Goal: Information Seeking & Learning: Learn about a topic

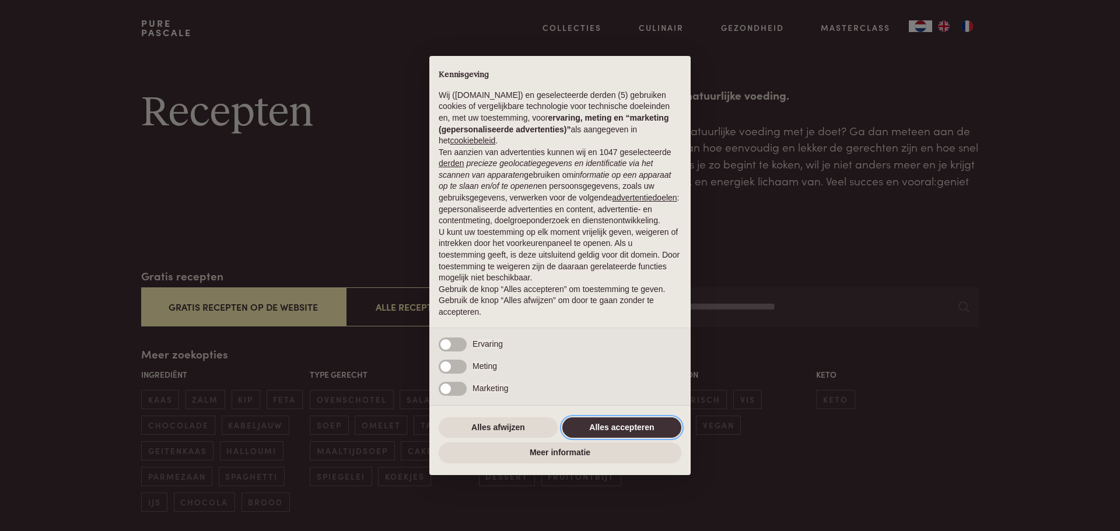
click at [593, 428] on button "Alles accepteren" at bounding box center [621, 428] width 119 height 21
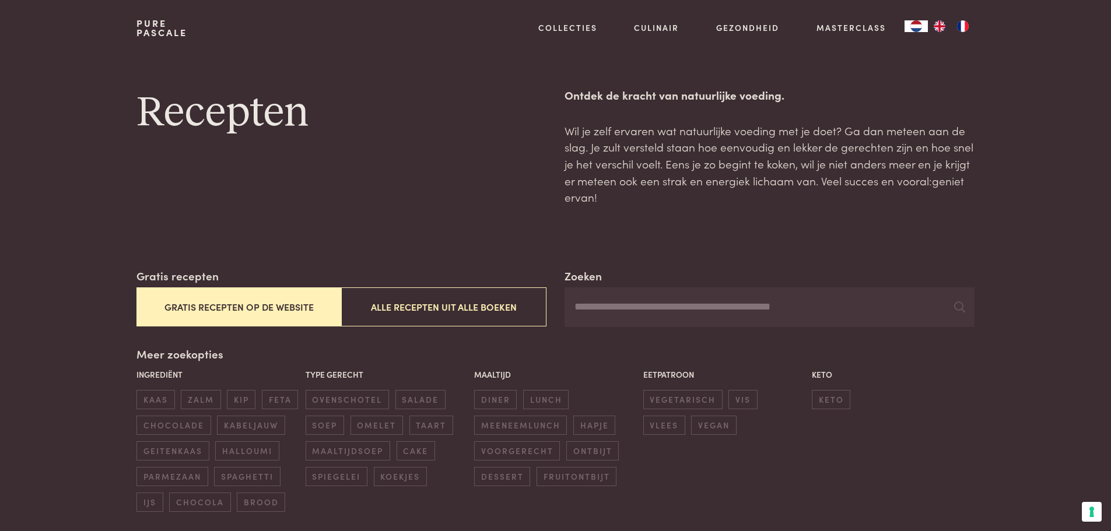
click at [204, 309] on button "Gratis recepten op de website" at bounding box center [239, 307] width 205 height 39
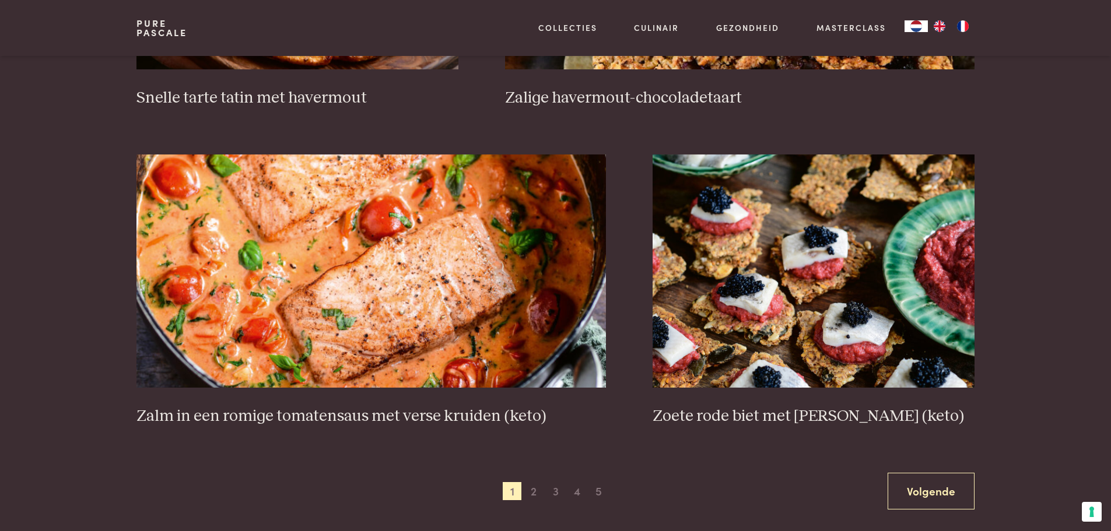
scroll to position [2102, 0]
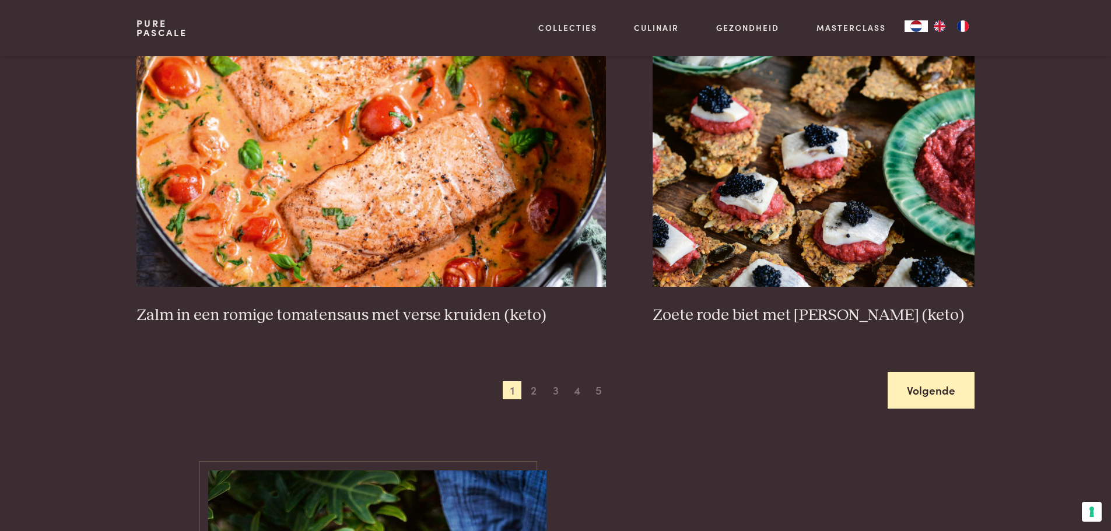
click at [947, 402] on link "Volgende" at bounding box center [931, 390] width 87 height 37
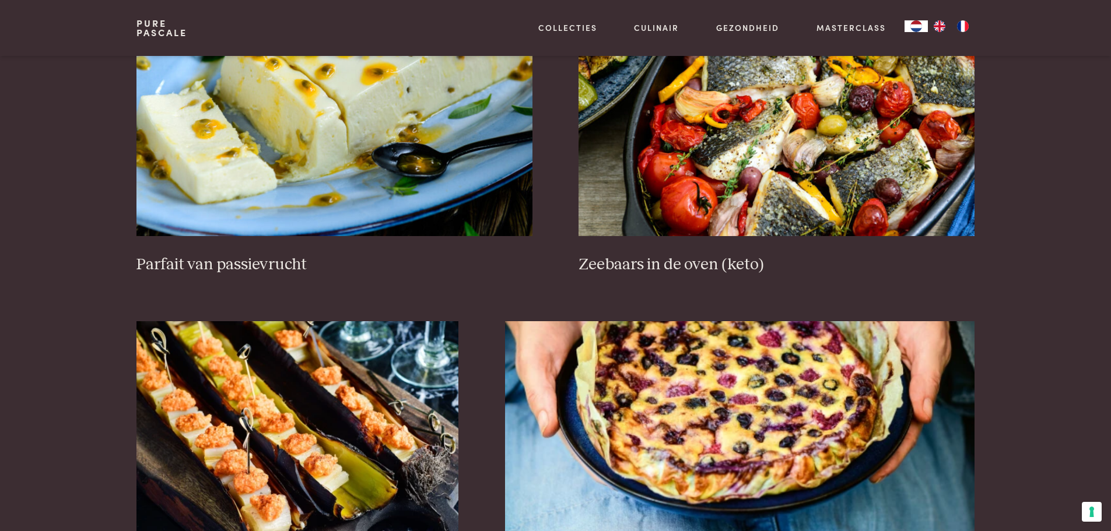
scroll to position [548, 0]
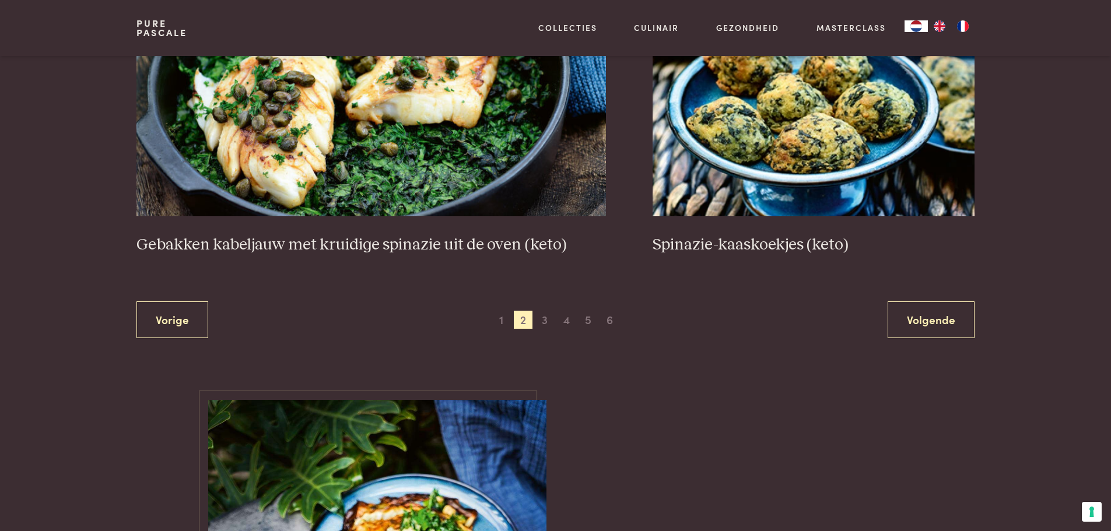
scroll to position [2196, 0]
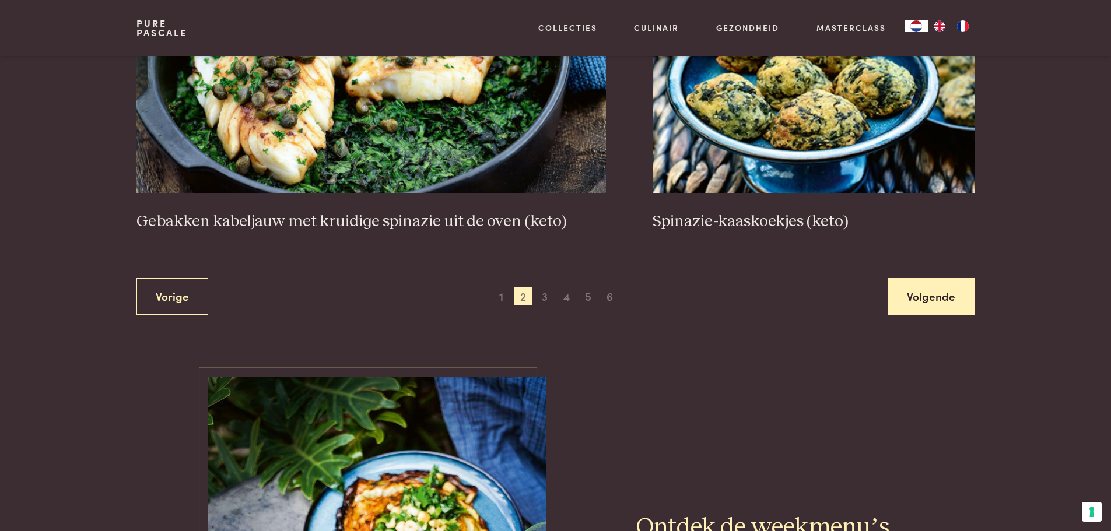
click at [950, 304] on link "Volgende" at bounding box center [931, 296] width 87 height 37
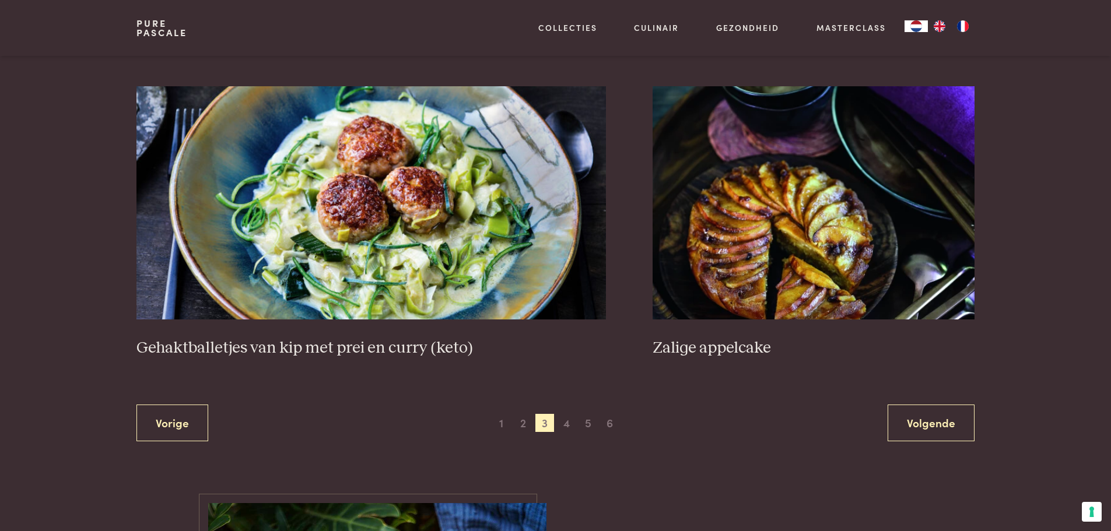
scroll to position [2118, 0]
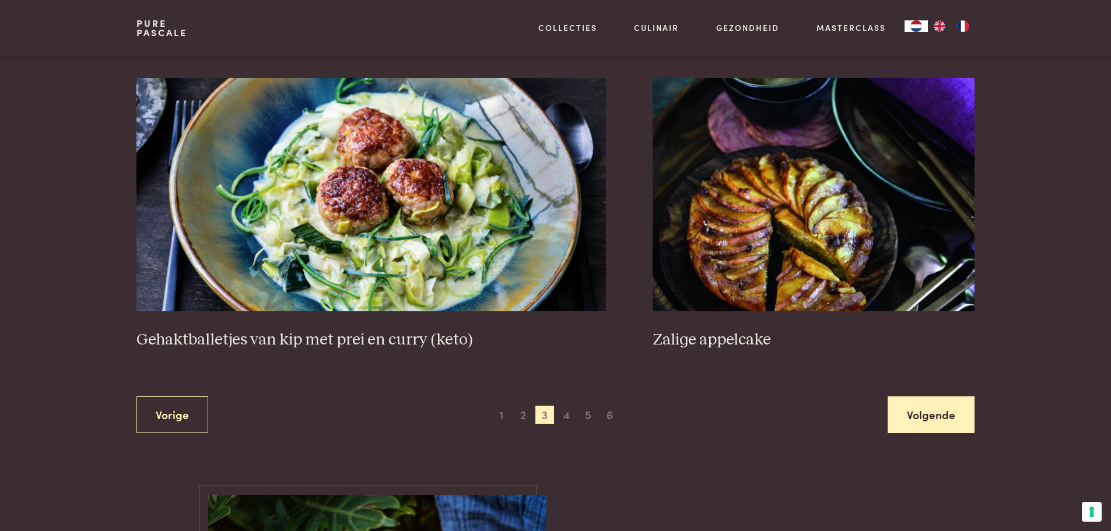
click at [953, 426] on link "Volgende" at bounding box center [931, 415] width 87 height 37
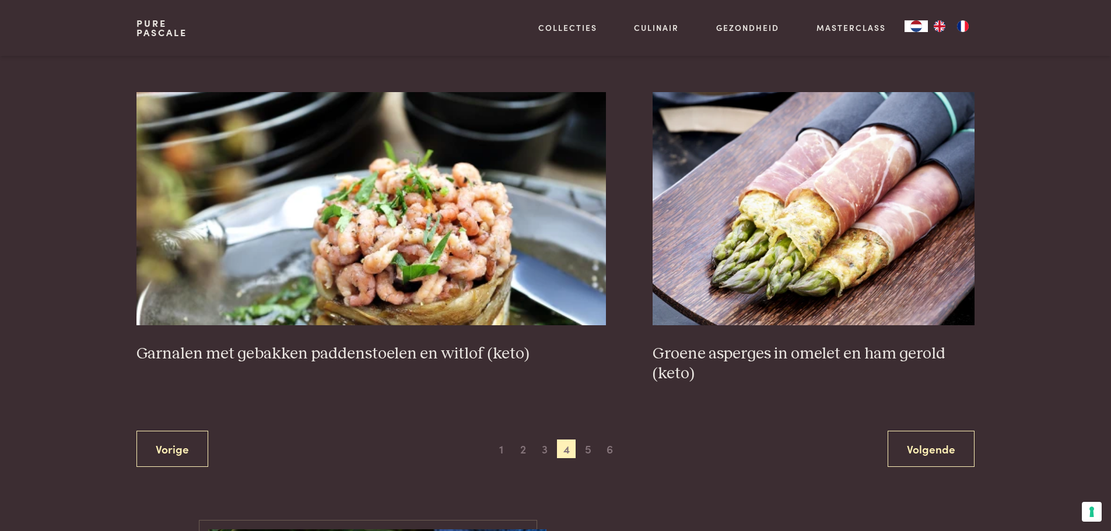
scroll to position [2079, 0]
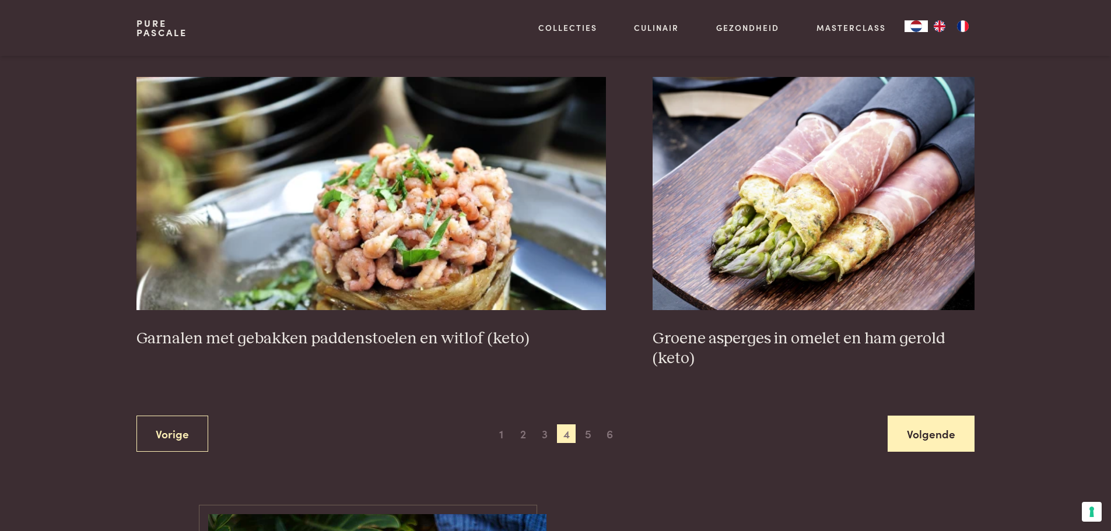
click at [932, 442] on link "Volgende" at bounding box center [931, 434] width 87 height 37
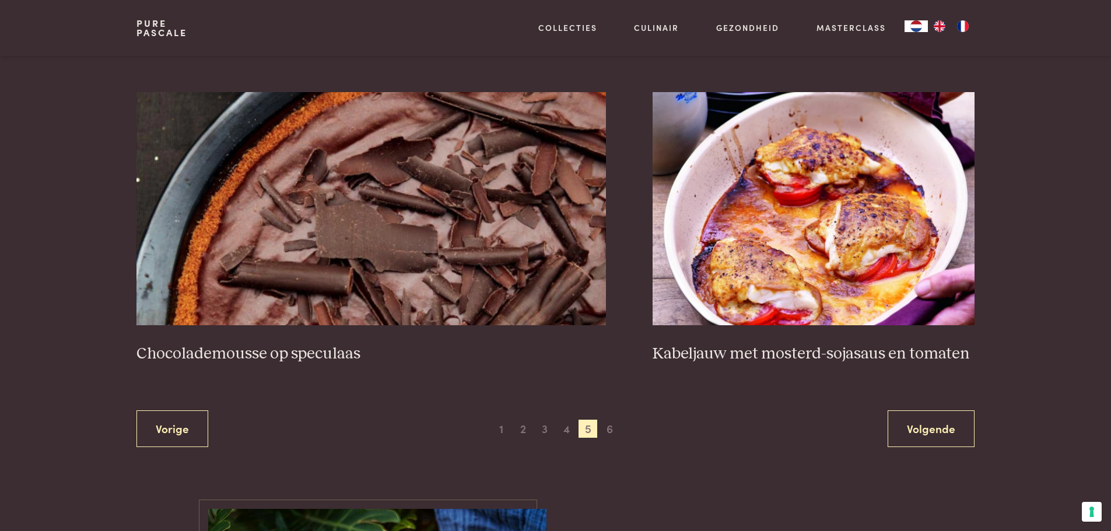
scroll to position [2102, 0]
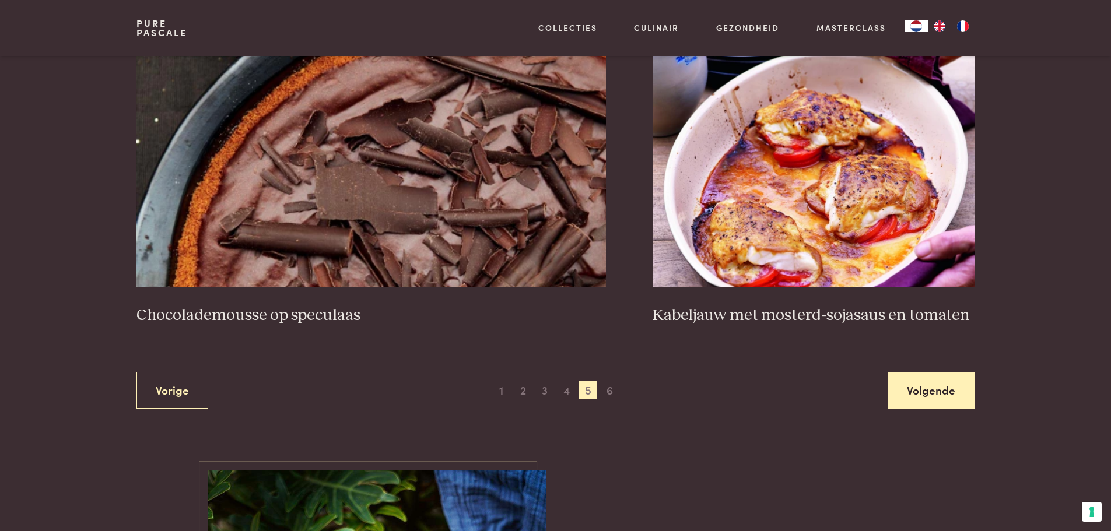
click at [942, 390] on link "Volgende" at bounding box center [931, 390] width 87 height 37
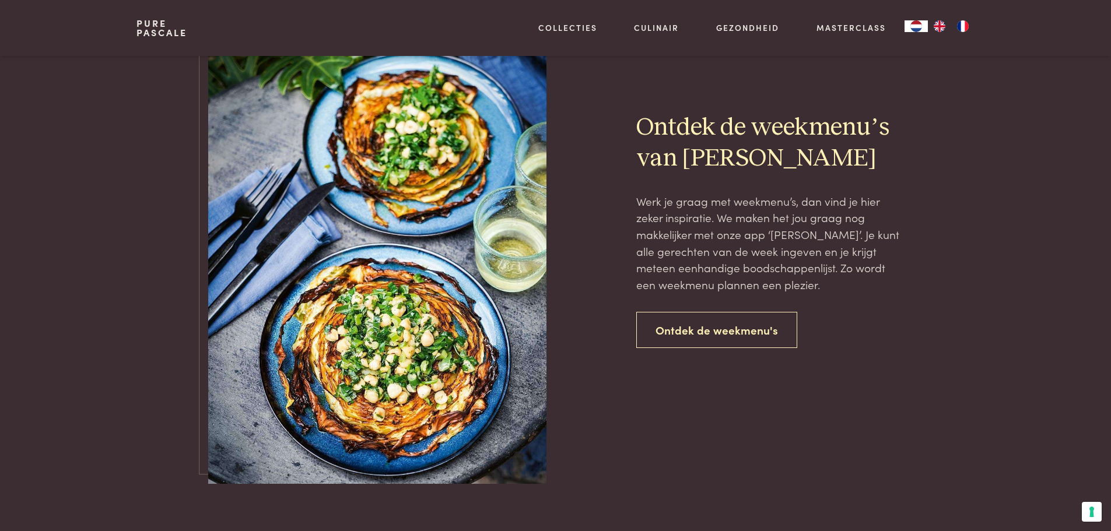
scroll to position [1030, 0]
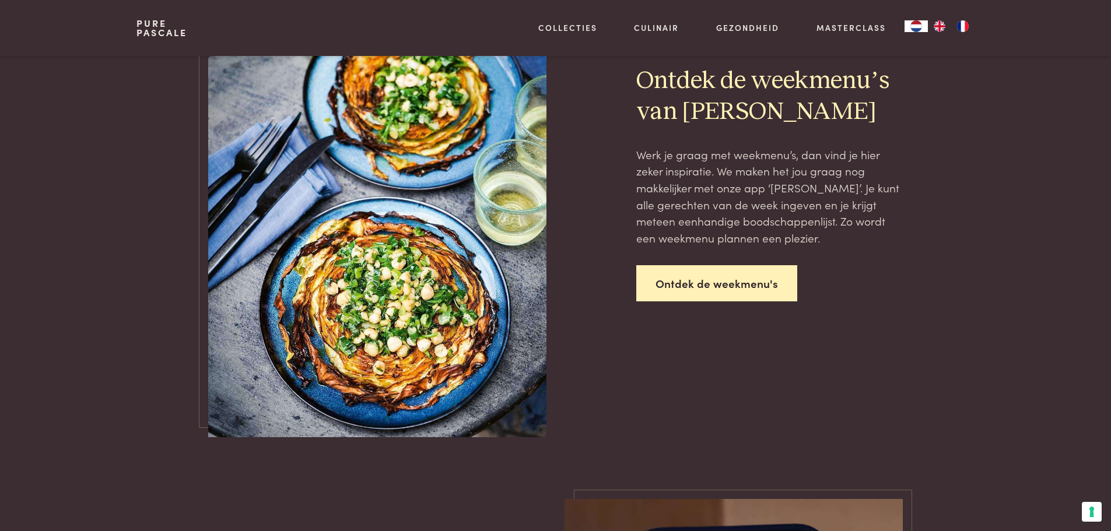
click at [738, 279] on link "Ontdek de weekmenu's" at bounding box center [716, 283] width 161 height 37
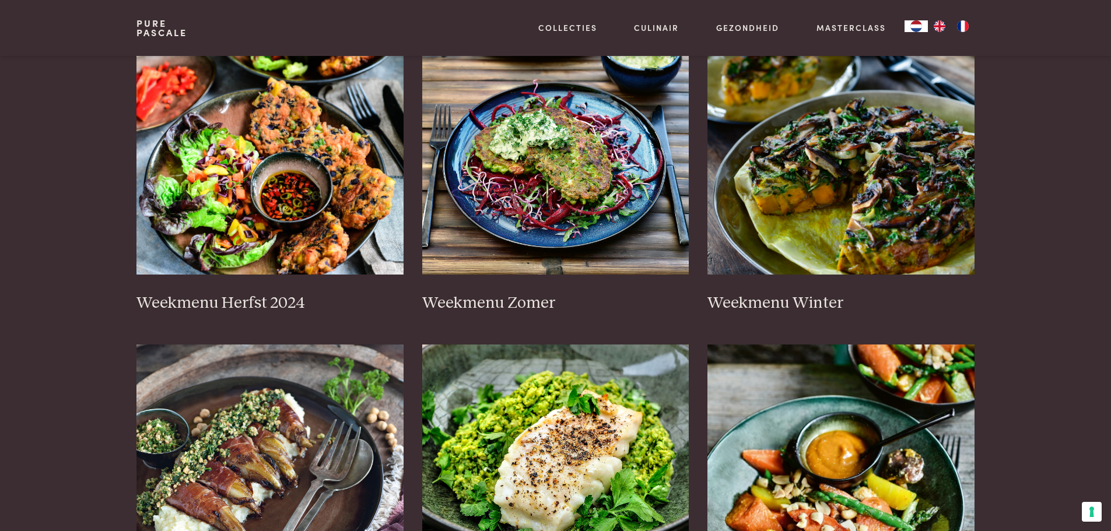
scroll to position [241, 0]
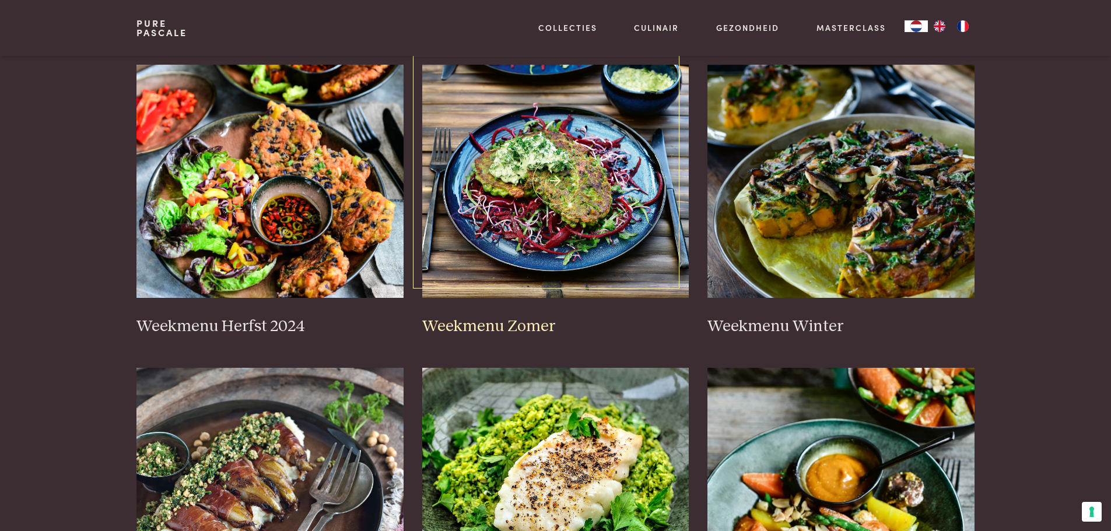
click at [575, 219] on img at bounding box center [555, 181] width 267 height 233
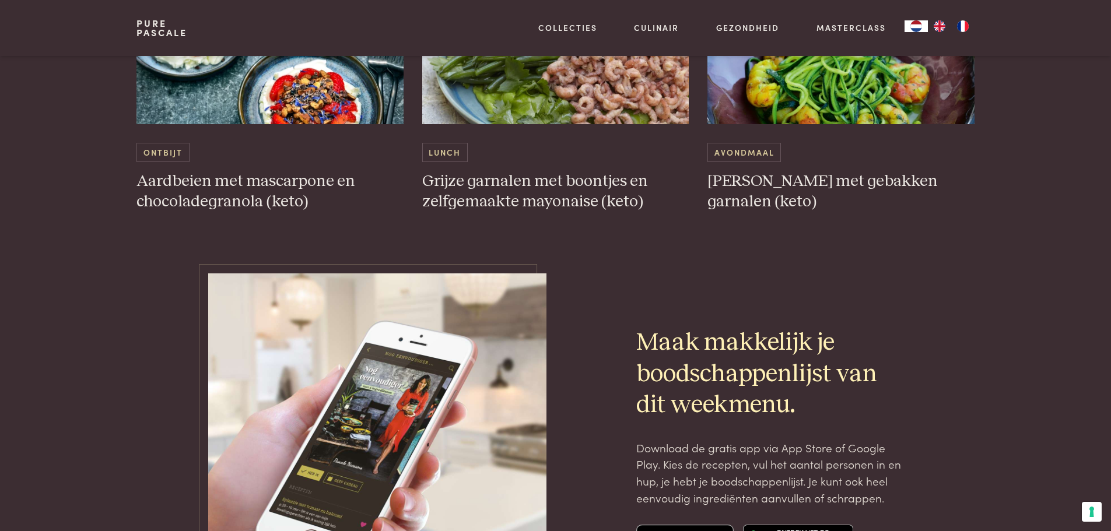
scroll to position [3763, 0]
